Goal: Task Accomplishment & Management: Manage account settings

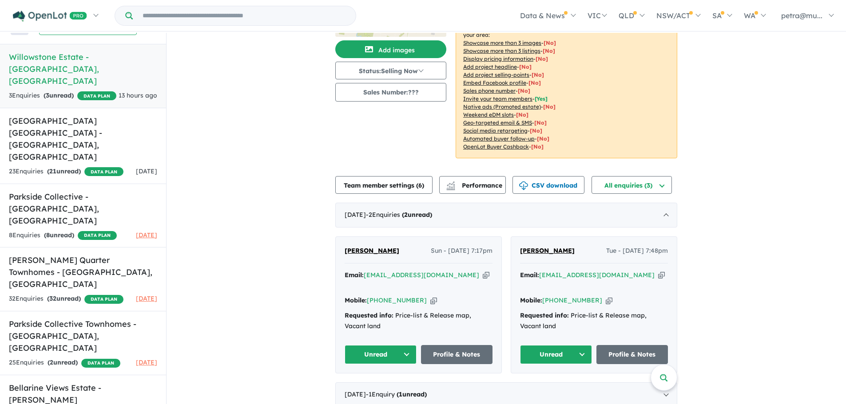
scroll to position [1, 0]
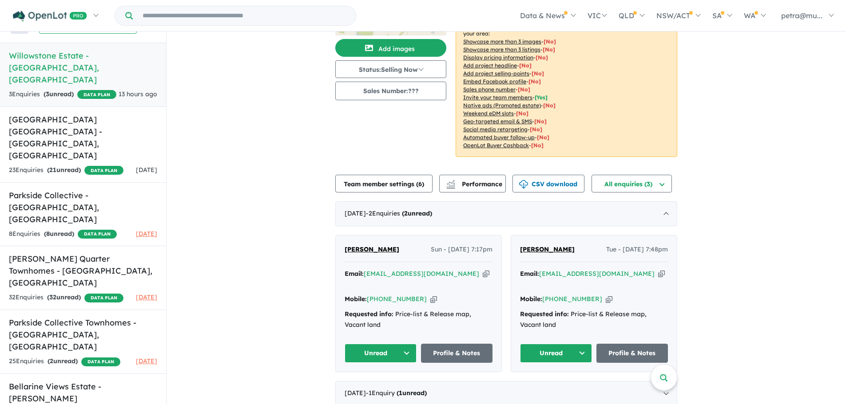
click at [384, 253] on link "[PERSON_NAME]" at bounding box center [372, 250] width 55 height 11
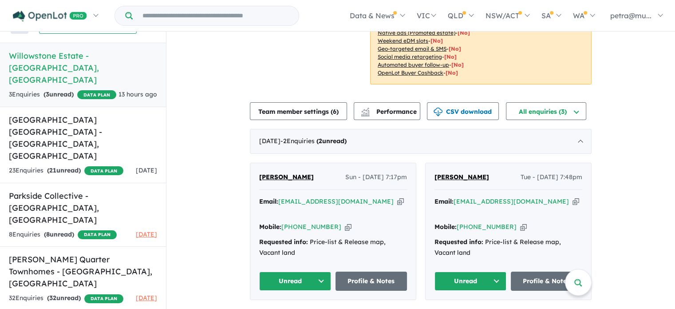
scroll to position [167, 0]
